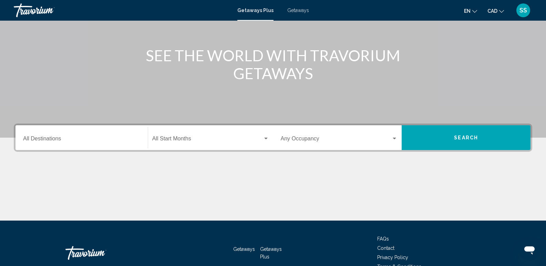
click at [62, 133] on div "Destination All Destinations" at bounding box center [81, 138] width 117 height 22
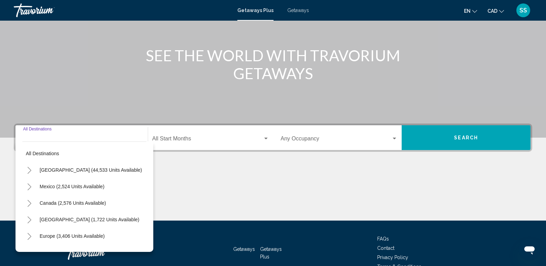
scroll to position [108, 0]
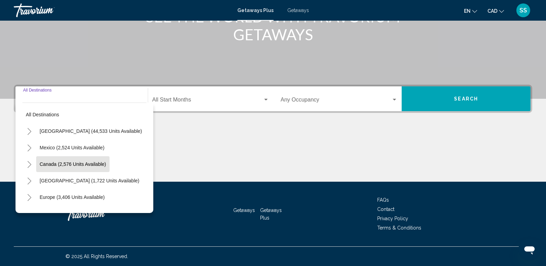
click at [69, 164] on span "Canada (2,576 units available)" at bounding box center [73, 165] width 66 height 6
type input "**********"
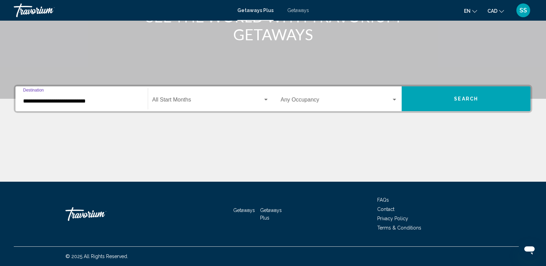
click at [252, 103] on span "Search widget" at bounding box center [207, 101] width 111 height 6
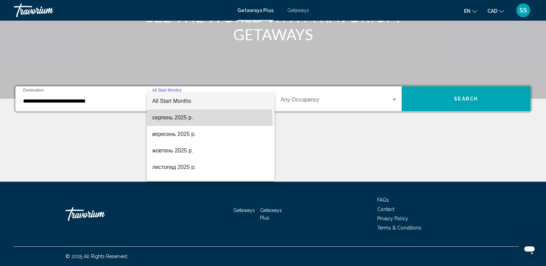
click at [209, 120] on span "серпень 2025 р." at bounding box center [210, 118] width 117 height 17
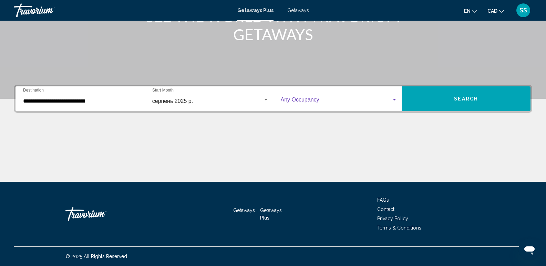
click at [388, 101] on span "Search widget" at bounding box center [336, 101] width 111 height 6
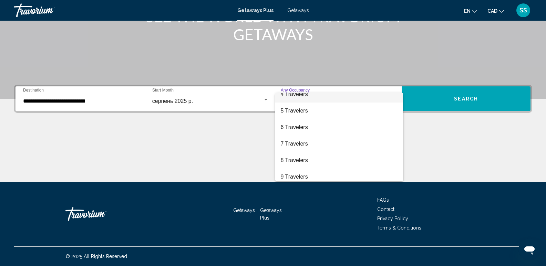
scroll to position [77, 0]
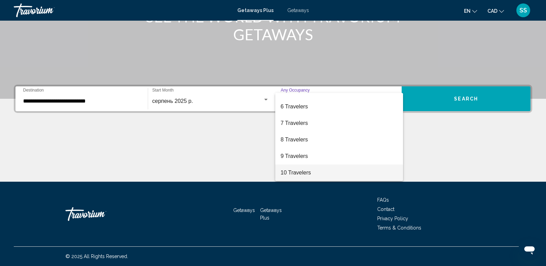
click at [329, 170] on span "10 Travelers" at bounding box center [339, 173] width 117 height 17
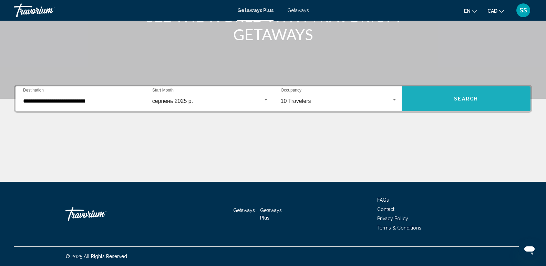
click at [458, 96] on span "Search" at bounding box center [466, 99] width 24 height 6
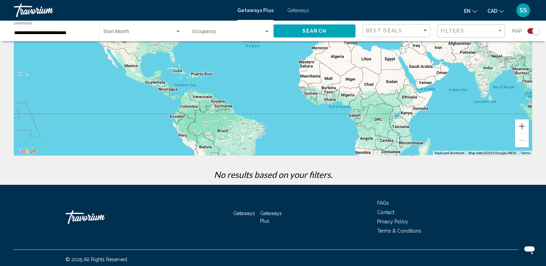
scroll to position [102, 0]
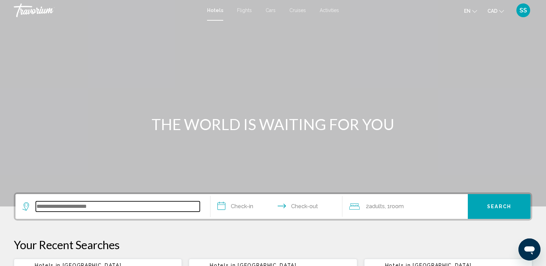
click at [52, 212] on div "Search widget" at bounding box center [112, 206] width 181 height 25
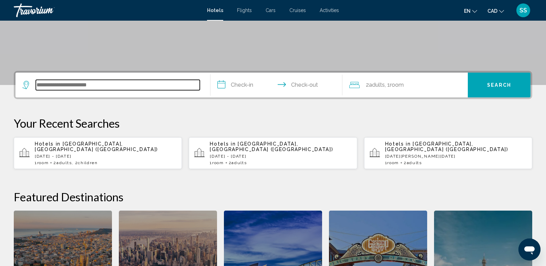
scroll to position [170, 0]
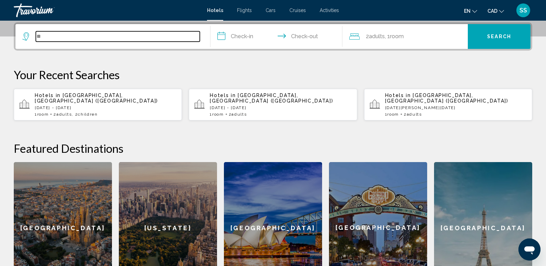
type input "*"
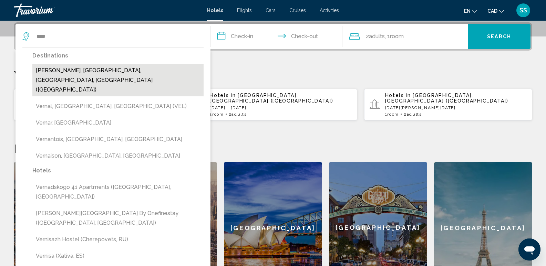
click at [86, 69] on button "[PERSON_NAME], [GEOGRAPHIC_DATA], [GEOGRAPHIC_DATA], [GEOGRAPHIC_DATA] ([GEOGRA…" at bounding box center [117, 80] width 171 height 32
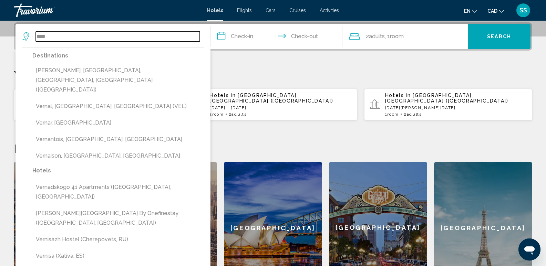
type input "**********"
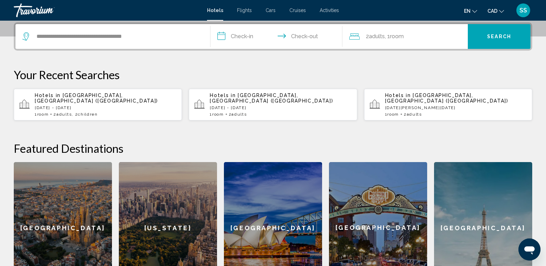
click at [239, 40] on input "**********" at bounding box center [277, 37] width 135 height 27
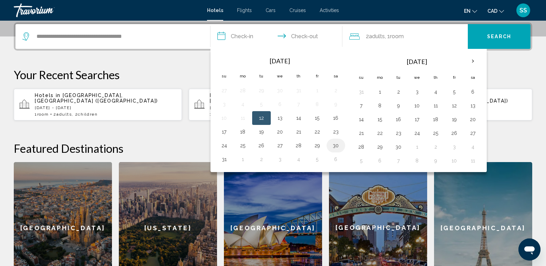
click at [336, 145] on button "30" at bounding box center [335, 146] width 11 height 10
click at [224, 159] on button "31" at bounding box center [224, 160] width 11 height 10
type input "**********"
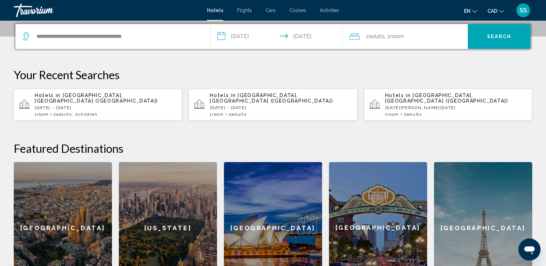
click at [495, 41] on button "Search" at bounding box center [499, 36] width 63 height 25
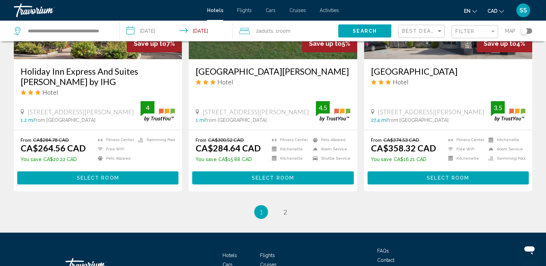
scroll to position [925, 0]
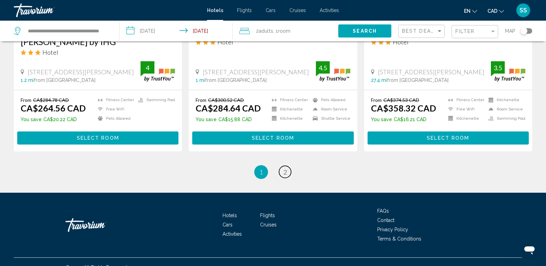
click at [286, 168] on span "2" at bounding box center [284, 172] width 3 height 8
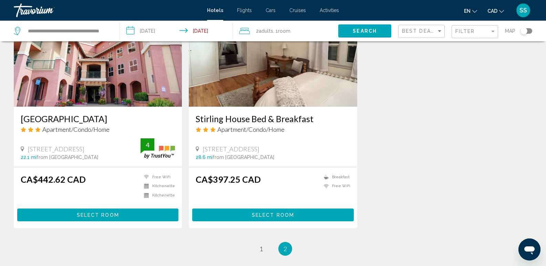
scroll to position [586, 0]
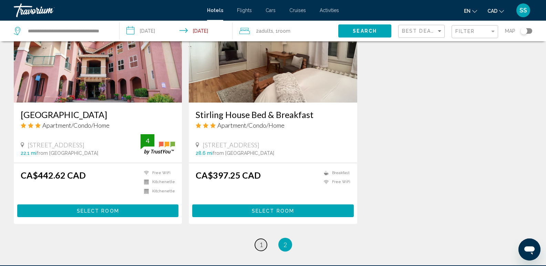
click at [259, 242] on span "1" at bounding box center [260, 245] width 3 height 8
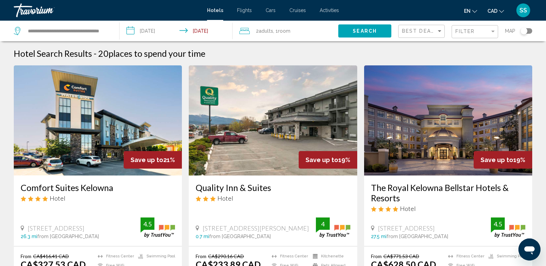
click at [529, 31] on div "Toggle map" at bounding box center [526, 31] width 12 height 6
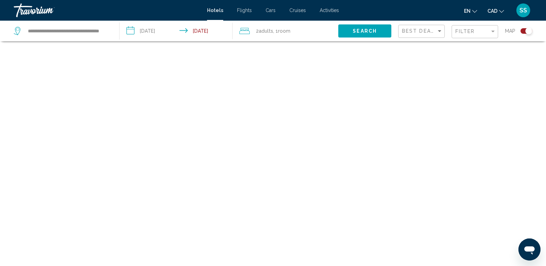
scroll to position [41, 0]
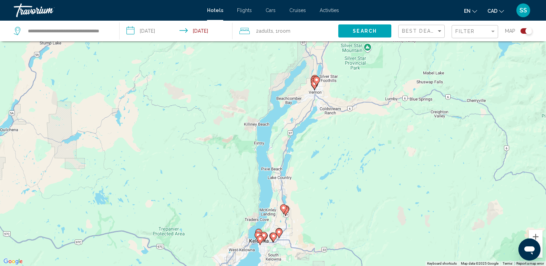
drag, startPoint x: 391, startPoint y: 104, endPoint x: 417, endPoint y: 166, distance: 67.7
click at [417, 166] on div "To activate drag with keyboard, press Alt + Enter. Once in keyboard drag state,…" at bounding box center [273, 133] width 546 height 266
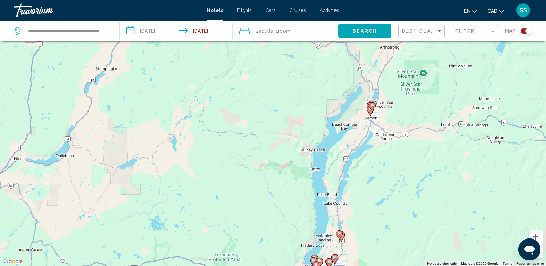
drag, startPoint x: 406, startPoint y: 164, endPoint x: 397, endPoint y: 146, distance: 20.6
click at [397, 146] on div "To activate drag with keyboard, press Alt + Enter. Once in keyboard drag state,…" at bounding box center [273, 133] width 546 height 266
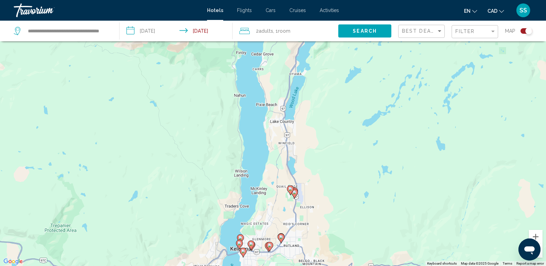
drag, startPoint x: 350, startPoint y: 174, endPoint x: 379, endPoint y: 111, distance: 69.8
click at [379, 110] on div "To activate drag with keyboard, press Alt + Enter. Once in keyboard drag state,…" at bounding box center [273, 133] width 546 height 266
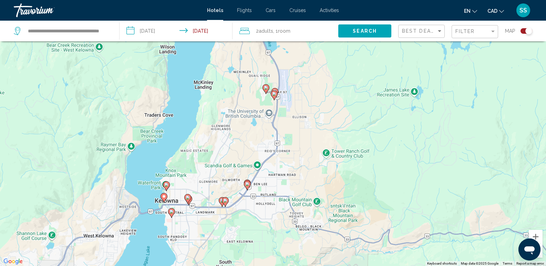
drag, startPoint x: 260, startPoint y: 81, endPoint x: 282, endPoint y: 116, distance: 41.6
click at [282, 116] on div "To activate drag with keyboard, press Alt + Enter. Once in keyboard drag state,…" at bounding box center [273, 133] width 546 height 266
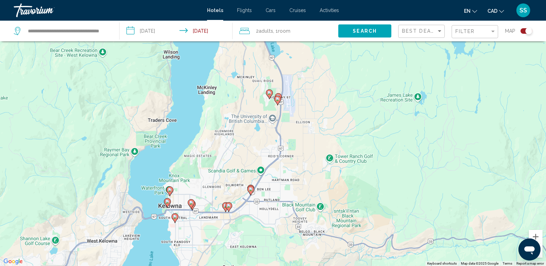
drag, startPoint x: 270, startPoint y: 95, endPoint x: 266, endPoint y: 93, distance: 4.2
click at [266, 93] on g "Main content" at bounding box center [269, 94] width 7 height 10
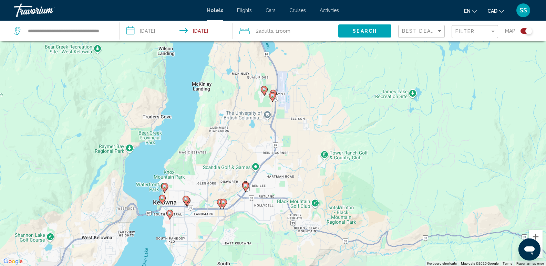
click at [352, 159] on div "To activate drag with keyboard, press Alt + Enter. Once in keyboard drag state,…" at bounding box center [273, 133] width 546 height 266
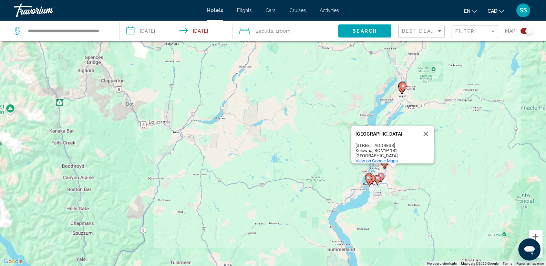
scroll to position [0, 0]
